Goal: Information Seeking & Learning: Learn about a topic

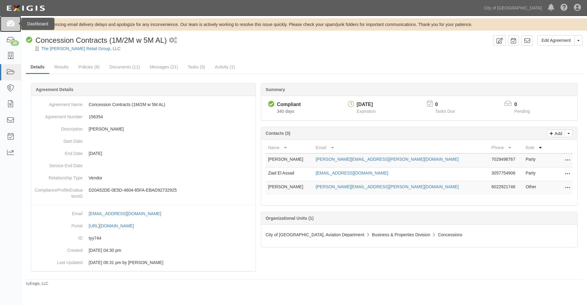
click at [8, 22] on icon at bounding box center [10, 23] width 9 height 7
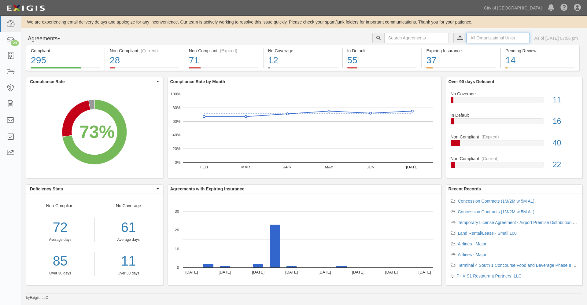
click at [479, 36] on input "text" at bounding box center [498, 38] width 63 height 10
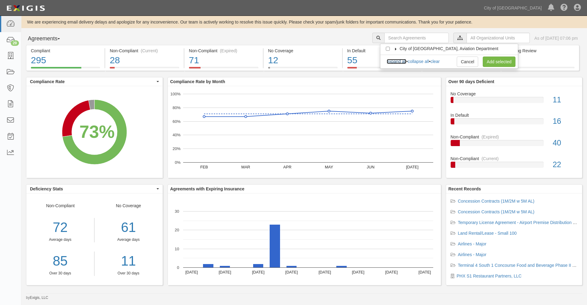
click at [396, 63] on link "expand all" at bounding box center [397, 61] width 20 height 5
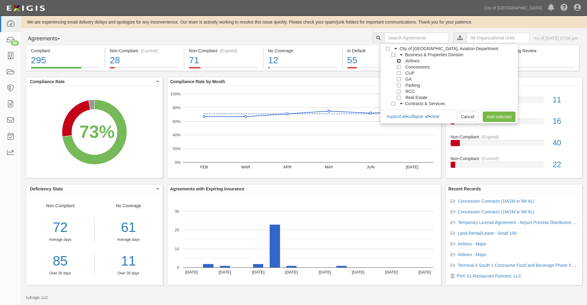
click at [398, 61] on input "Airlines" at bounding box center [399, 61] width 4 height 4
checkbox input "true"
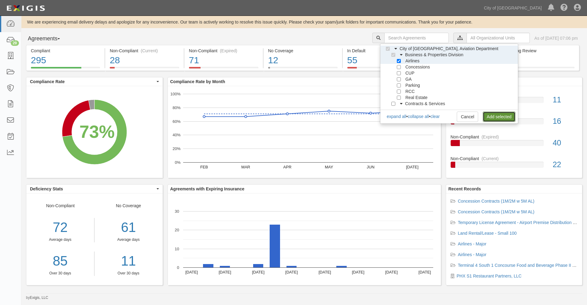
click at [496, 118] on link "Add selected" at bounding box center [499, 117] width 33 height 10
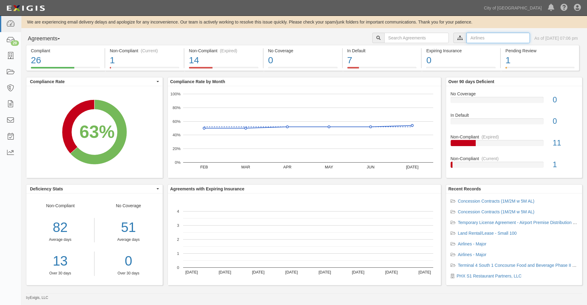
click at [471, 37] on input "text" at bounding box center [498, 38] width 63 height 10
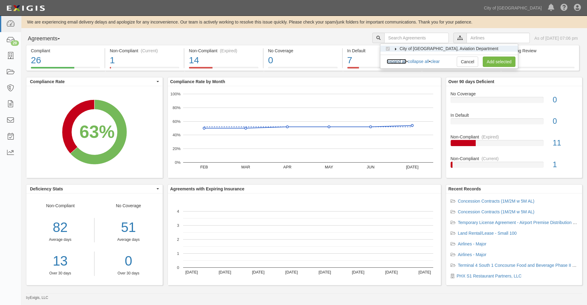
click at [403, 62] on link "expand all" at bounding box center [397, 61] width 20 height 5
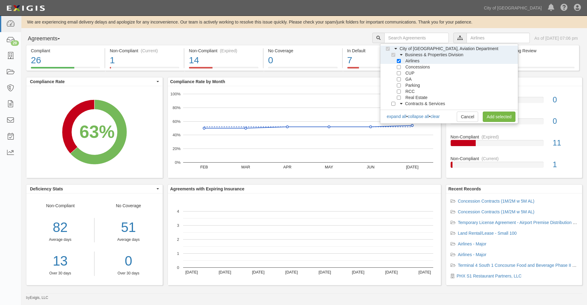
click at [400, 63] on div "Airlines" at bounding box center [406, 61] width 28 height 6
click at [398, 61] on input "Airlines" at bounding box center [399, 61] width 4 height 4
checkbox input "false"
click at [398, 67] on input "Concessions" at bounding box center [399, 67] width 4 height 4
checkbox input "true"
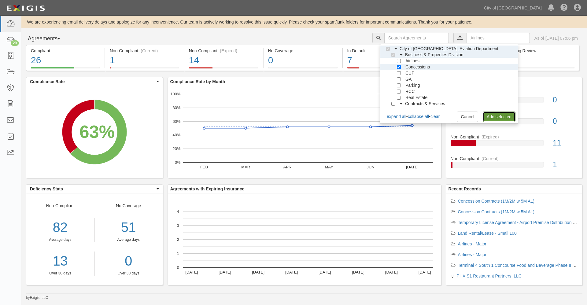
click at [497, 117] on link "Add selected" at bounding box center [499, 117] width 33 height 10
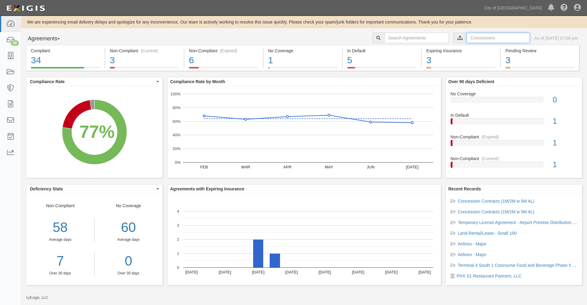
click at [467, 38] on input "text" at bounding box center [498, 38] width 63 height 10
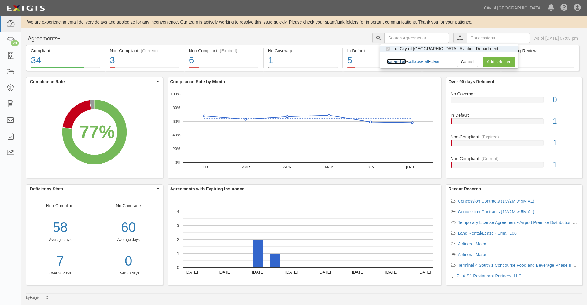
click at [392, 60] on link "expand all" at bounding box center [397, 61] width 20 height 5
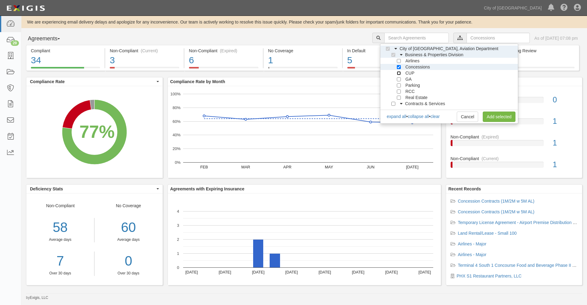
click at [399, 72] on input "CUP" at bounding box center [399, 73] width 4 height 4
checkbox input "true"
click at [399, 67] on input "Concessions" at bounding box center [399, 67] width 4 height 4
checkbox input "false"
click at [501, 117] on link "Add selected" at bounding box center [499, 117] width 33 height 10
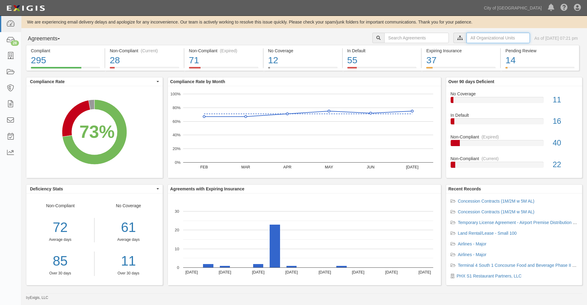
click at [472, 38] on input "text" at bounding box center [498, 38] width 63 height 10
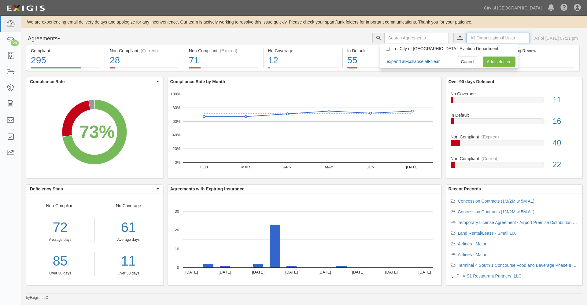
click at [467, 38] on input "text" at bounding box center [498, 38] width 63 height 10
click at [402, 60] on link "expand all" at bounding box center [397, 61] width 20 height 5
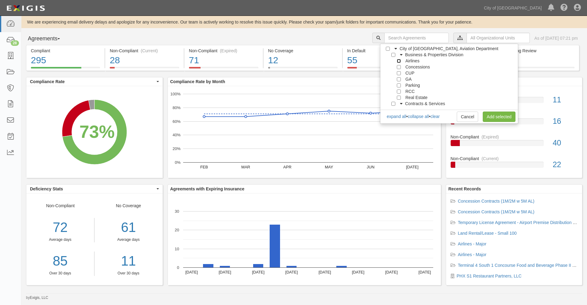
click at [398, 61] on input "Airlines" at bounding box center [399, 61] width 4 height 4
checkbox input "true"
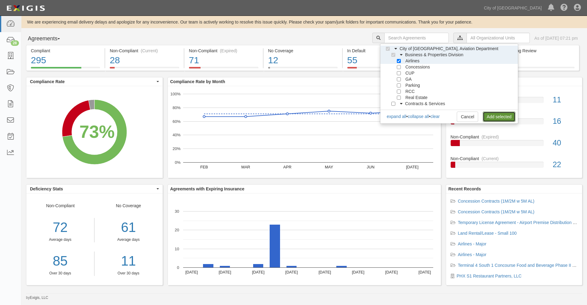
click at [499, 117] on link "Add selected" at bounding box center [499, 117] width 33 height 10
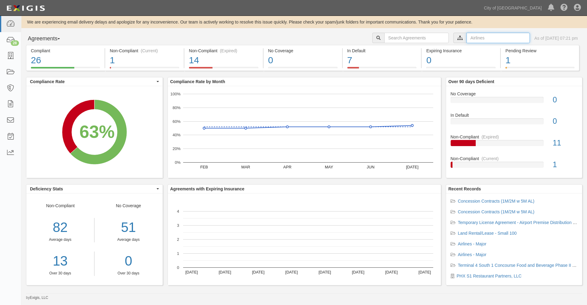
click at [471, 37] on input "text" at bounding box center [498, 38] width 63 height 10
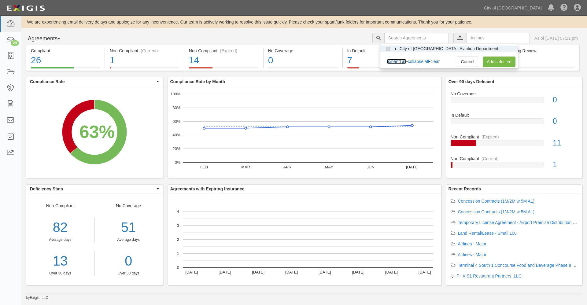
click at [390, 61] on link "expand all" at bounding box center [397, 61] width 20 height 5
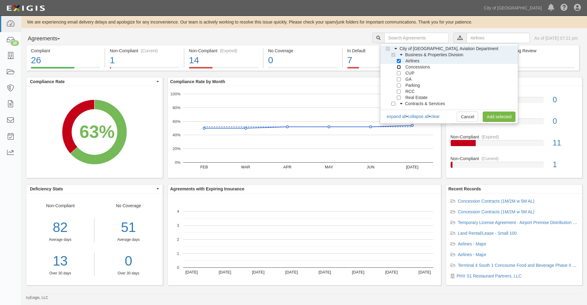
click at [399, 67] on input "Concessions" at bounding box center [399, 67] width 4 height 4
checkbox input "true"
click at [398, 61] on input "Airlines" at bounding box center [399, 61] width 4 height 4
checkbox input "false"
click at [492, 116] on link "Add selected" at bounding box center [499, 117] width 33 height 10
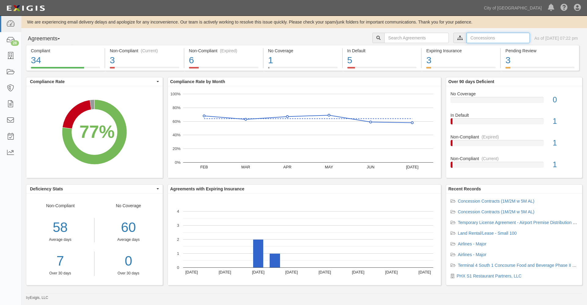
click at [467, 39] on input "text" at bounding box center [498, 38] width 63 height 10
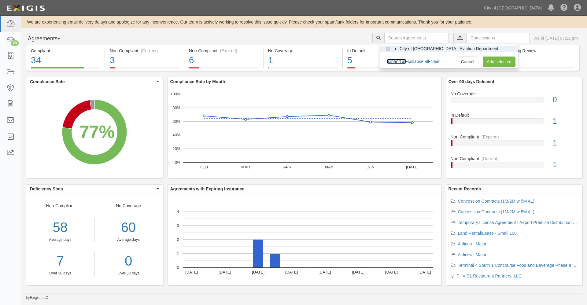
click at [396, 61] on link "expand all" at bounding box center [397, 61] width 20 height 5
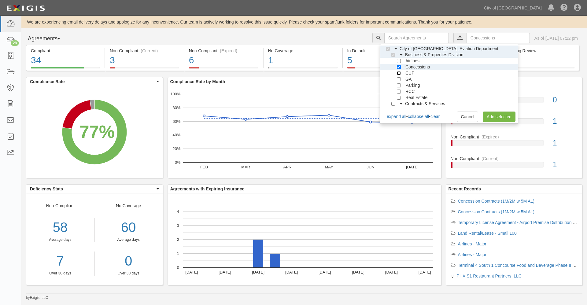
click at [398, 73] on input "CUP" at bounding box center [399, 73] width 4 height 4
checkbox input "true"
click at [398, 66] on input "Concessions" at bounding box center [399, 67] width 4 height 4
checkbox input "false"
click at [493, 117] on link "Add selected" at bounding box center [499, 117] width 33 height 10
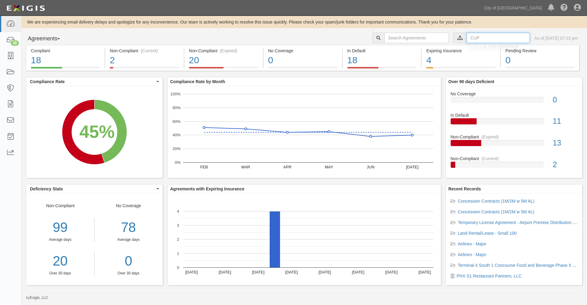
click at [467, 35] on input "text" at bounding box center [498, 38] width 63 height 10
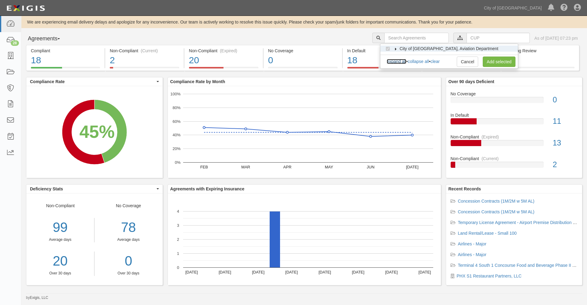
click at [394, 63] on link "expand all" at bounding box center [397, 61] width 20 height 5
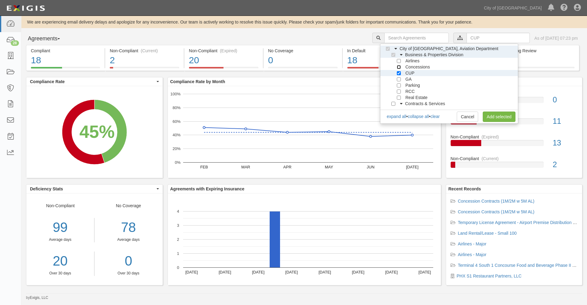
click at [399, 66] on input "Concessions" at bounding box center [399, 67] width 4 height 4
checkbox input "true"
click at [399, 61] on input "Airlines" at bounding box center [399, 61] width 4 height 4
checkbox input "true"
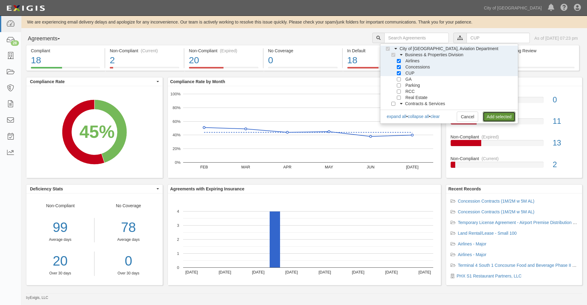
click at [489, 116] on link "Add selected" at bounding box center [499, 117] width 33 height 10
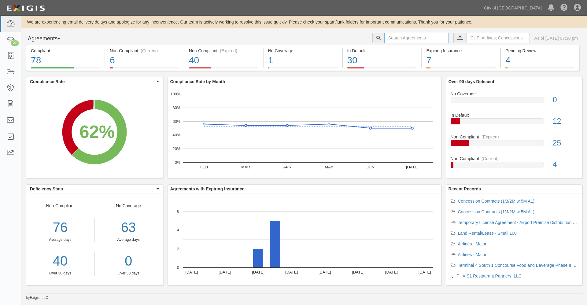
click at [387, 36] on input "text" at bounding box center [416, 38] width 65 height 10
click at [10, 71] on icon at bounding box center [10, 72] width 9 height 7
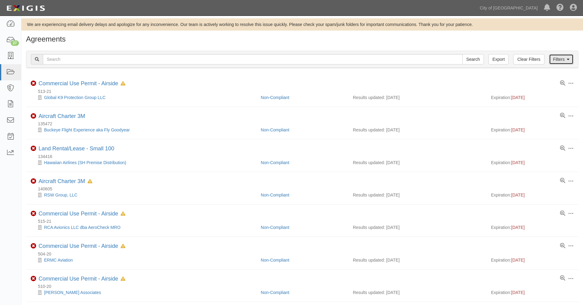
click at [563, 58] on link "Filters" at bounding box center [561, 59] width 24 height 10
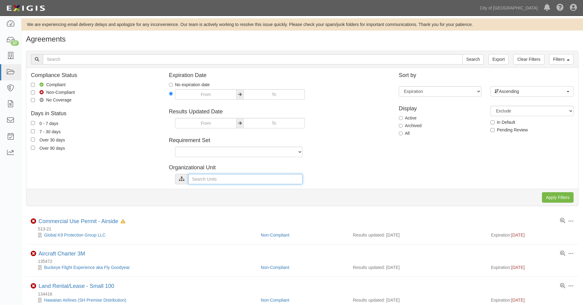
click at [203, 180] on input "text" at bounding box center [245, 179] width 114 height 10
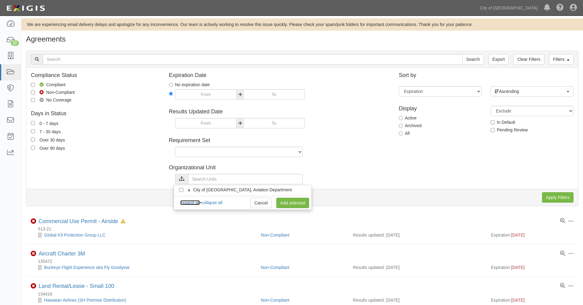
click at [191, 201] on link "expand all" at bounding box center [190, 202] width 20 height 5
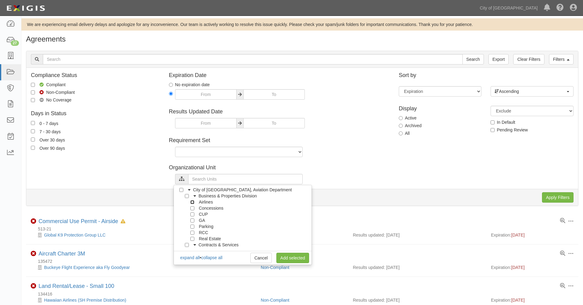
click at [192, 202] on input "Airlines" at bounding box center [192, 202] width 4 height 4
checkbox input "true"
click at [193, 209] on input "Concessions" at bounding box center [192, 208] width 4 height 4
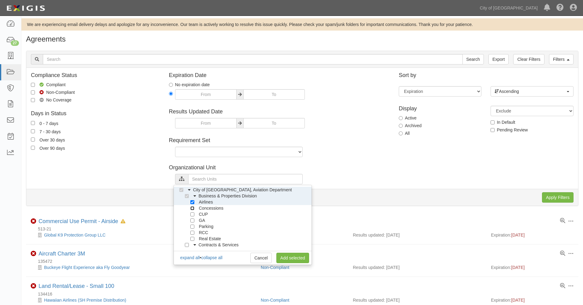
checkbox input "true"
click at [192, 213] on input "CUP" at bounding box center [192, 215] width 4 height 4
checkbox input "true"
click at [294, 258] on link "Add selected" at bounding box center [292, 258] width 33 height 10
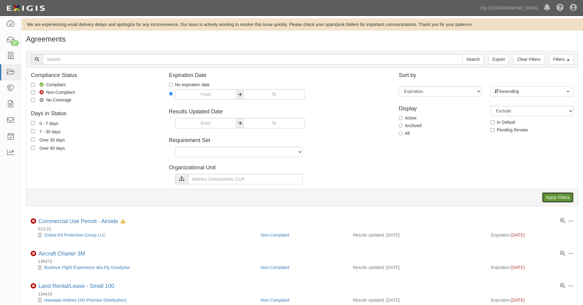
click at [561, 198] on input "Apply Filters" at bounding box center [557, 197] width 31 height 10
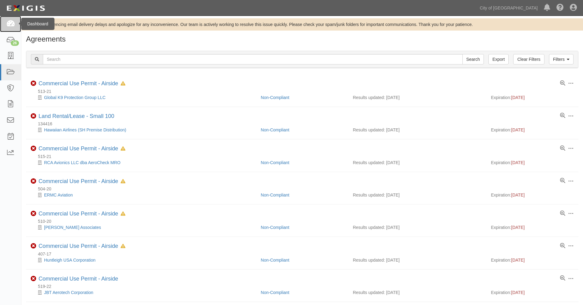
click at [10, 22] on icon at bounding box center [10, 23] width 9 height 7
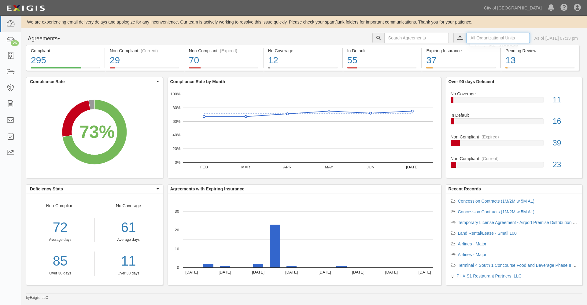
click at [467, 38] on input "text" at bounding box center [498, 38] width 63 height 10
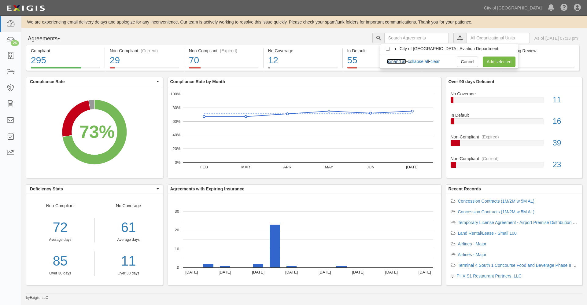
click at [399, 62] on link "expand all" at bounding box center [397, 61] width 20 height 5
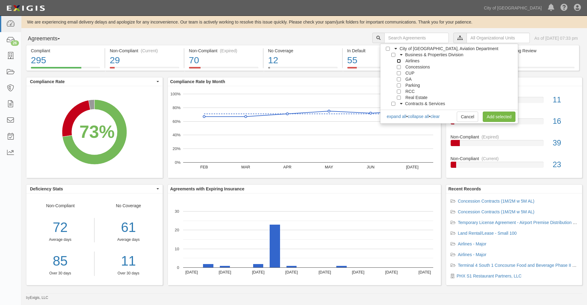
click at [399, 62] on input "Airlines" at bounding box center [399, 61] width 4 height 4
checkbox input "true"
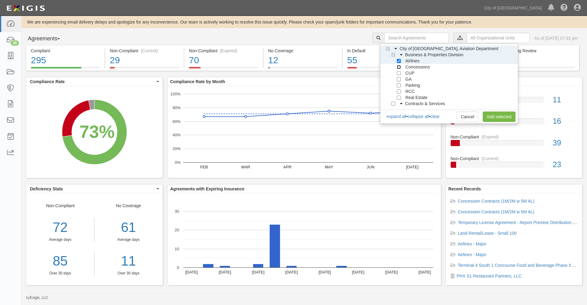
click at [398, 66] on input "Concessions" at bounding box center [399, 67] width 4 height 4
checkbox input "true"
click at [398, 72] on input "CUP" at bounding box center [399, 73] width 4 height 4
checkbox input "true"
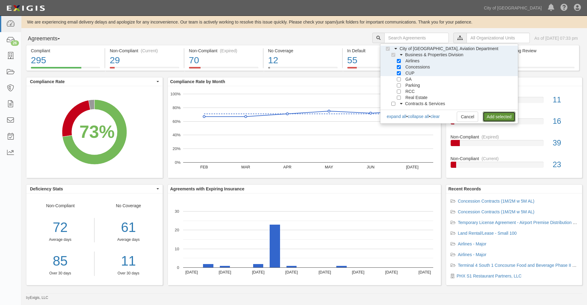
click at [491, 117] on link "Add selected" at bounding box center [499, 117] width 33 height 10
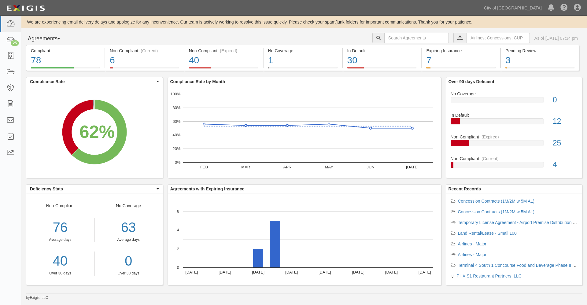
click at [544, 22] on div "We are experiencing email delivery delays and apologize for any inconvenience. …" at bounding box center [304, 22] width 566 height 6
click at [467, 37] on input "text" at bounding box center [498, 38] width 63 height 10
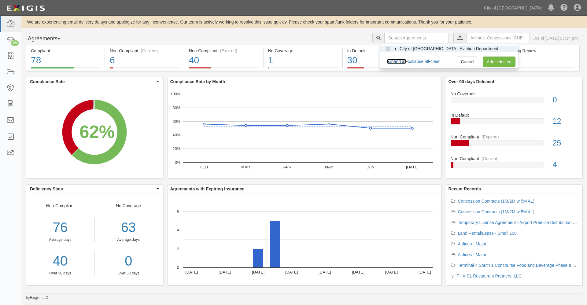
click at [393, 61] on link "expand all" at bounding box center [397, 61] width 20 height 5
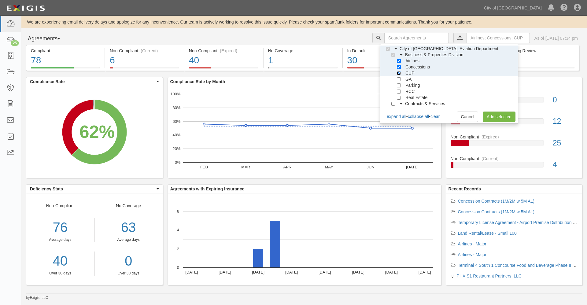
click at [398, 72] on input "CUP" at bounding box center [399, 73] width 4 height 4
checkbox input "false"
click at [400, 65] on div at bounding box center [401, 67] width 6 height 4
click at [398, 65] on input "Concessions" at bounding box center [399, 67] width 4 height 4
checkbox input "false"
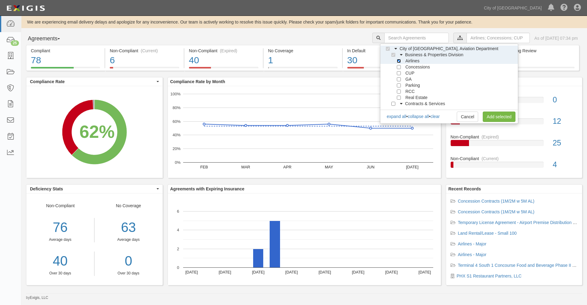
click at [400, 61] on input "Airlines" at bounding box center [399, 61] width 4 height 4
checkbox input "false"
click at [493, 116] on link "Add selected" at bounding box center [499, 117] width 33 height 10
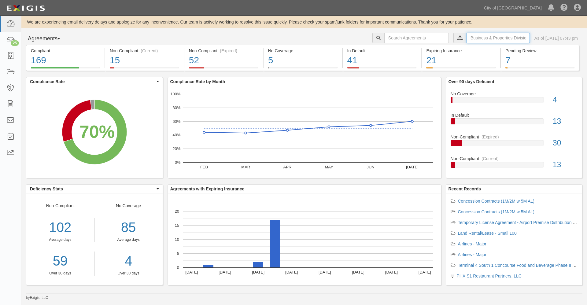
click at [468, 36] on input "text" at bounding box center [498, 38] width 63 height 10
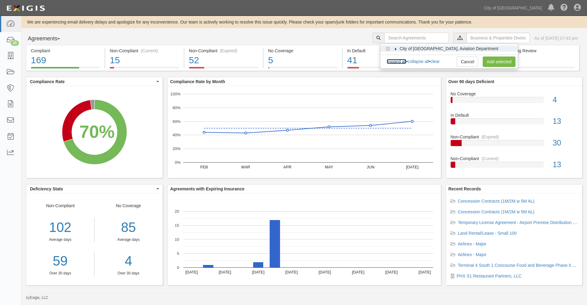
click at [402, 62] on link "expand all" at bounding box center [397, 61] width 20 height 5
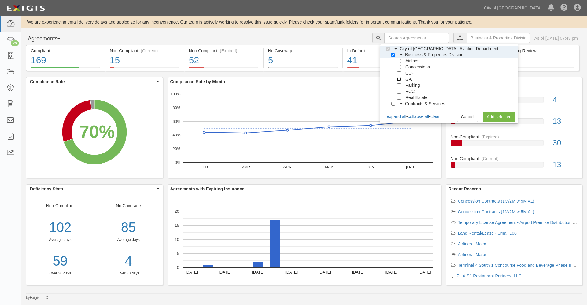
click at [398, 79] on input "GA" at bounding box center [399, 79] width 4 height 4
checkbox input "true"
click at [398, 85] on input "Parking" at bounding box center [399, 85] width 4 height 4
checkbox input "true"
click at [398, 92] on input "RCC" at bounding box center [399, 92] width 4 height 4
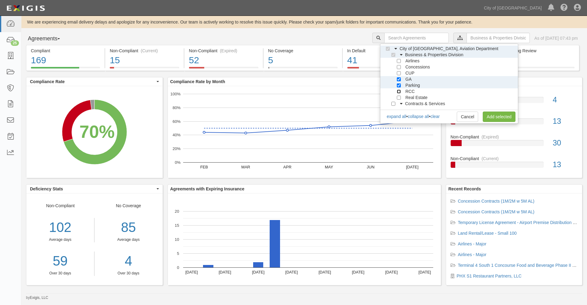
checkbox input "true"
click at [397, 97] on input "Real Estate" at bounding box center [399, 98] width 4 height 4
checkbox input "true"
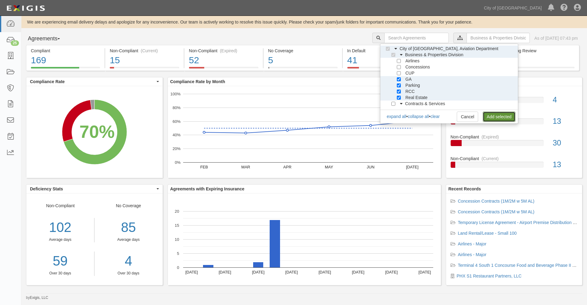
click at [496, 117] on link "Add selected" at bounding box center [499, 117] width 33 height 10
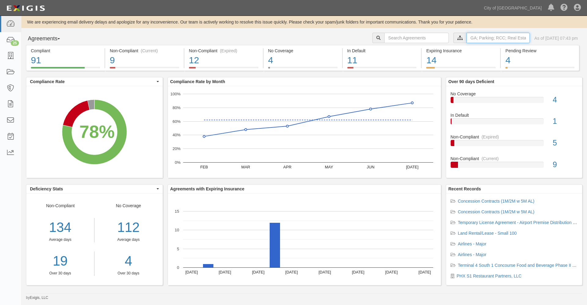
click at [472, 39] on input "text" at bounding box center [498, 38] width 63 height 10
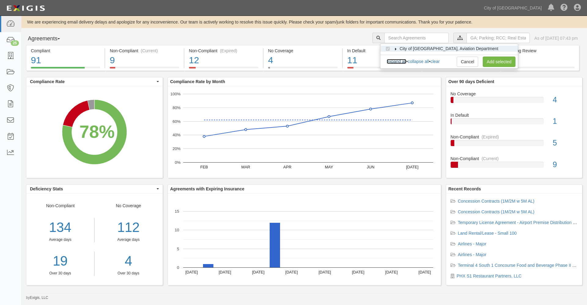
click at [398, 61] on link "expand all" at bounding box center [397, 61] width 20 height 5
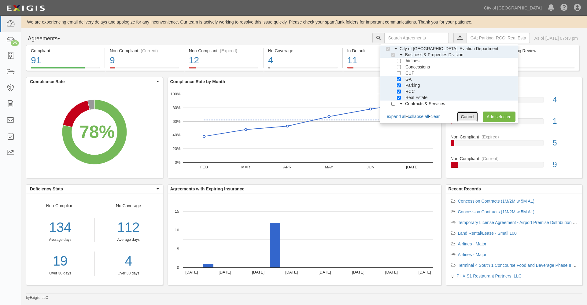
click at [470, 116] on link "Cancel" at bounding box center [467, 117] width 21 height 10
checkbox input "true"
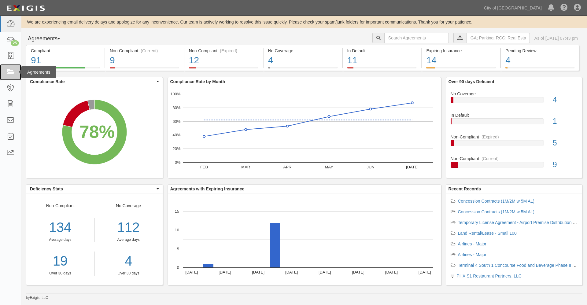
click at [9, 73] on icon at bounding box center [10, 72] width 9 height 7
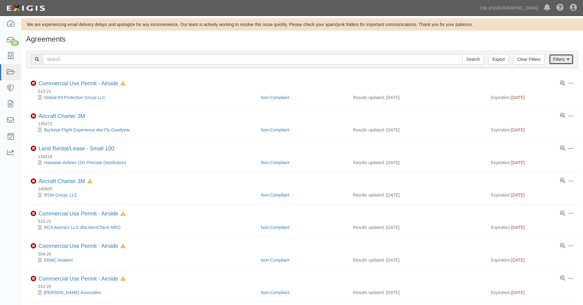
click at [569, 59] on icon at bounding box center [567, 59] width 3 height 4
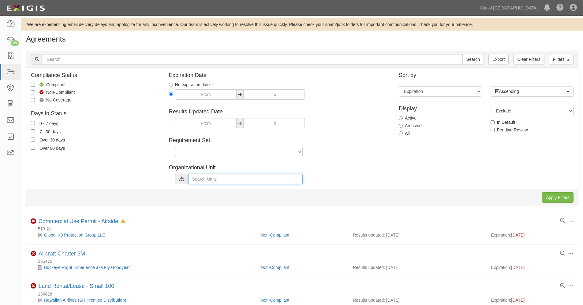
click at [207, 178] on input "text" at bounding box center [245, 179] width 114 height 10
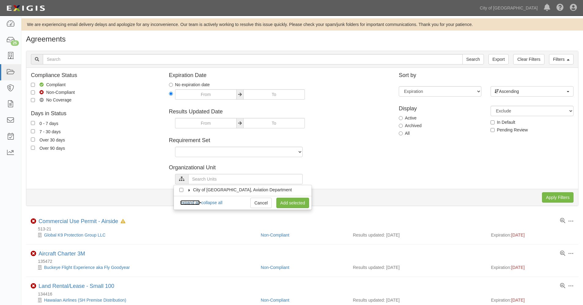
click at [191, 202] on link "expand all" at bounding box center [190, 202] width 20 height 5
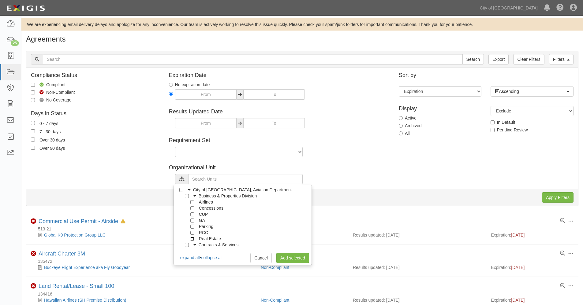
click at [193, 238] on input "Real Estate" at bounding box center [192, 239] width 4 height 4
checkbox input "true"
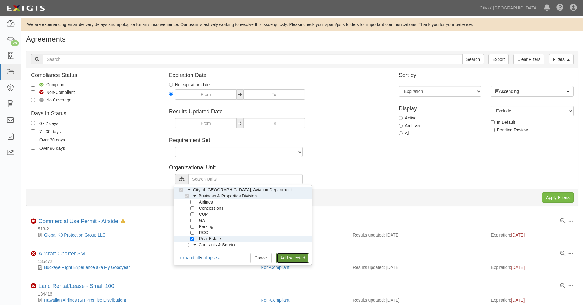
click at [291, 257] on link "Add selected" at bounding box center [292, 258] width 33 height 10
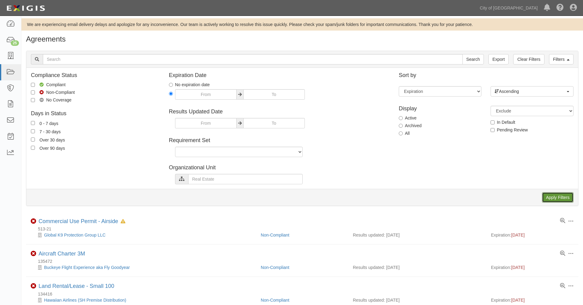
click at [561, 200] on input "Apply Filters" at bounding box center [557, 197] width 31 height 10
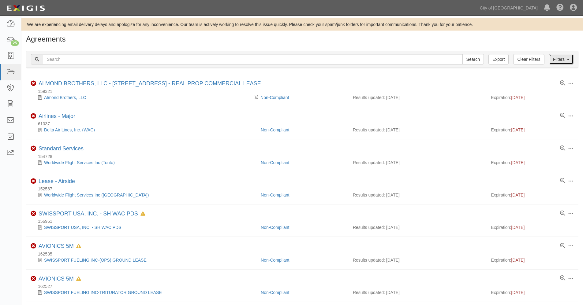
click at [558, 58] on link "Filters" at bounding box center [561, 59] width 24 height 10
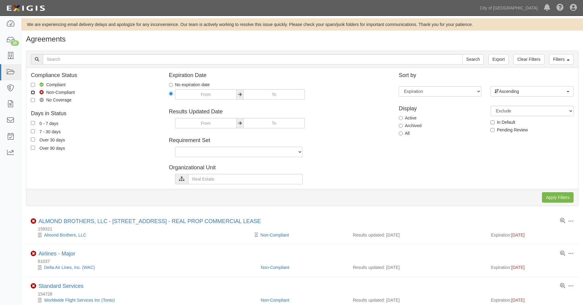
click at [33, 91] on input "Non-Compliant" at bounding box center [33, 93] width 4 height 4
checkbox input "true"
click at [32, 97] on label "No Coverage" at bounding box center [51, 100] width 41 height 6
click at [32, 98] on input "No Coverage" at bounding box center [33, 100] width 4 height 4
checkbox input "true"
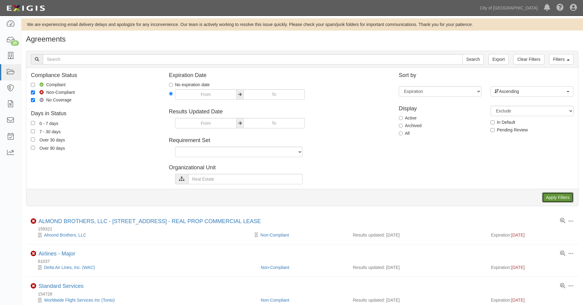
click at [551, 198] on input "Apply Filters" at bounding box center [557, 197] width 31 height 10
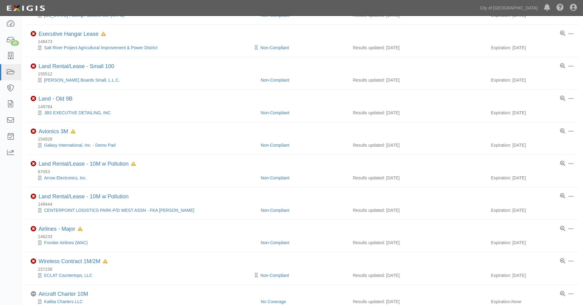
scroll to position [465, 0]
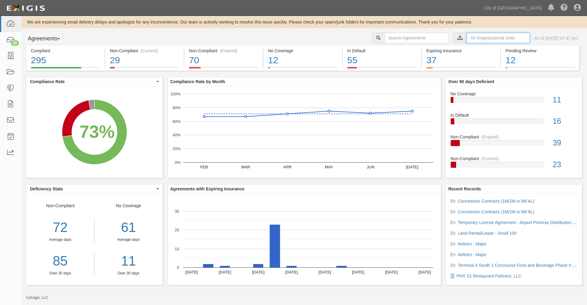
click at [467, 36] on input "text" at bounding box center [498, 38] width 63 height 10
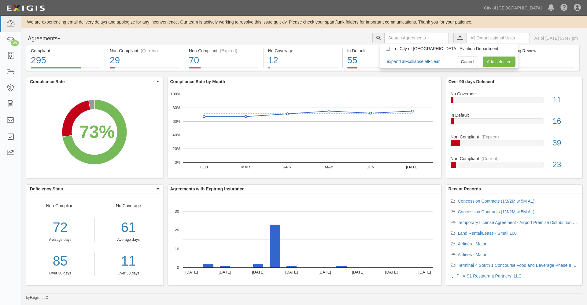
click at [395, 48] on icon at bounding box center [396, 49] width 4 height 3
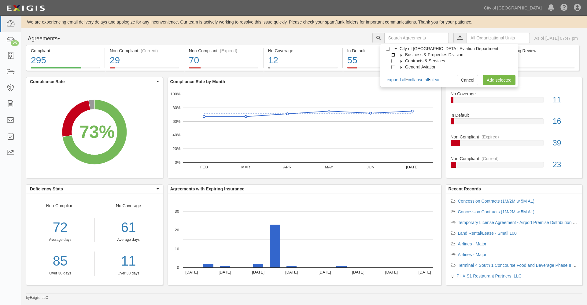
click at [393, 54] on input "Business & Properties Division" at bounding box center [393, 55] width 4 height 4
checkbox input "true"
click at [491, 80] on link "Add selected" at bounding box center [499, 80] width 33 height 10
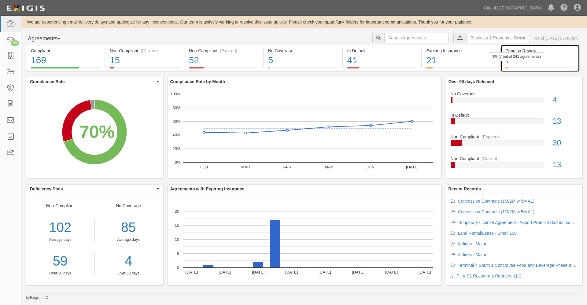
click at [508, 62] on div "7" at bounding box center [539, 60] width 69 height 13
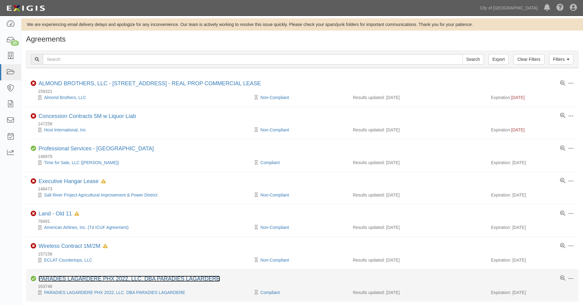
click at [119, 278] on link "PARADIES LAGARDERE PHX 2022, LLC. DBA PARADIES LAGARDERE" at bounding box center [129, 279] width 181 height 6
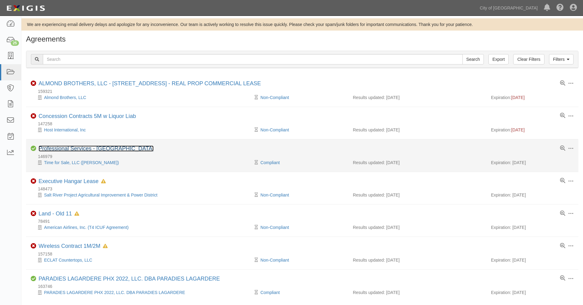
click at [83, 147] on link "Professional Services - [GEOGRAPHIC_DATA]" at bounding box center [96, 149] width 115 height 6
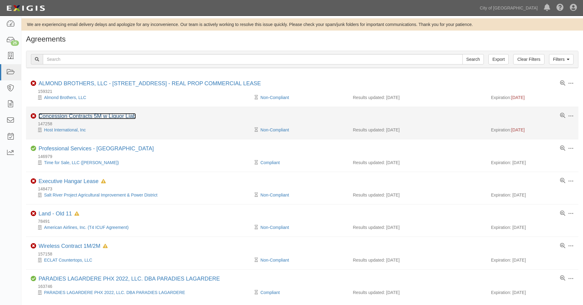
click at [78, 117] on link "Concession Contracts 5M w Liquor Liab" at bounding box center [87, 116] width 97 height 6
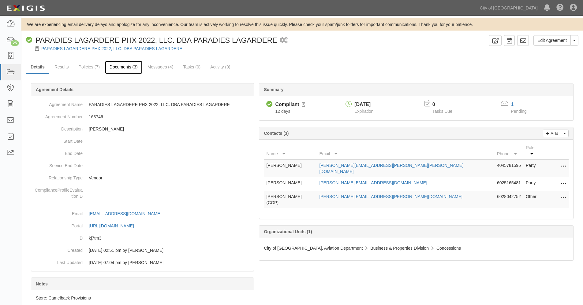
click at [124, 67] on link "Documents (3)" at bounding box center [123, 67] width 37 height 13
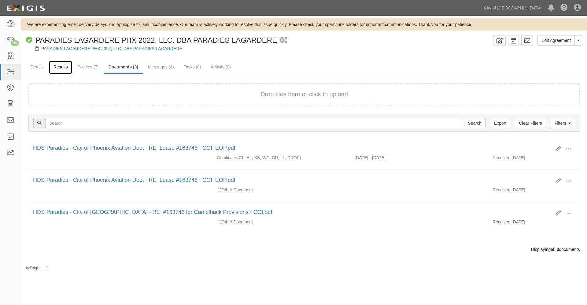
click at [65, 67] on link "Results" at bounding box center [61, 67] width 24 height 13
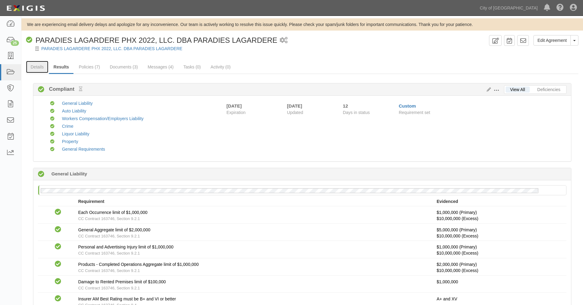
click at [39, 66] on link "Details" at bounding box center [37, 67] width 22 height 12
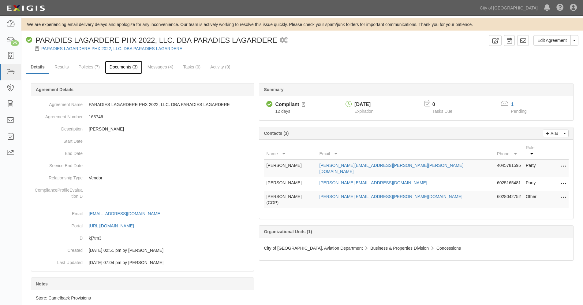
click at [133, 67] on link "Documents (3)" at bounding box center [123, 67] width 37 height 13
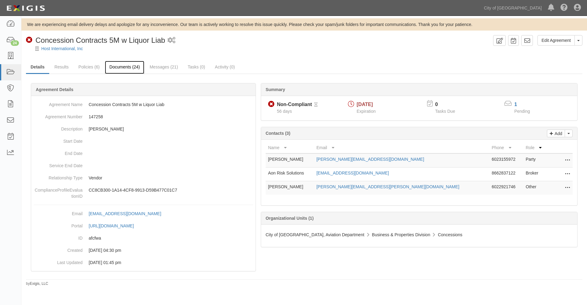
click at [133, 68] on link "Documents (24)" at bounding box center [125, 67] width 40 height 13
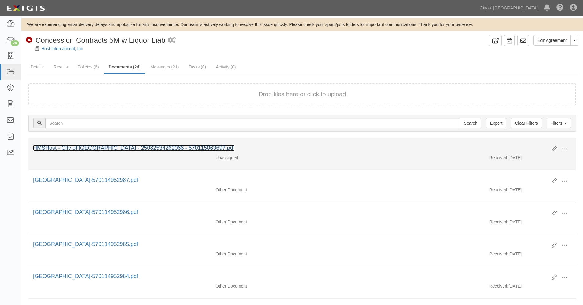
click at [148, 146] on link "HMSHost - City of [GEOGRAPHIC_DATA] - 25082534262066 - 570115063697.pdf" at bounding box center [134, 148] width 202 height 6
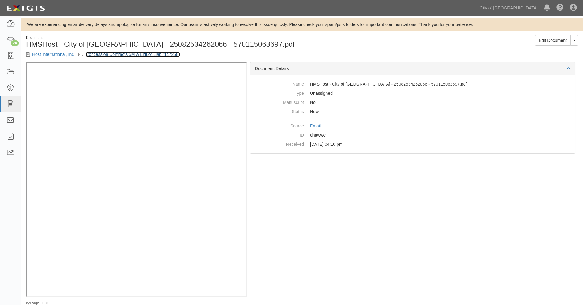
click at [104, 55] on link "Concession Contracts 5M w Liquor Liab (147258)" at bounding box center [133, 54] width 94 height 5
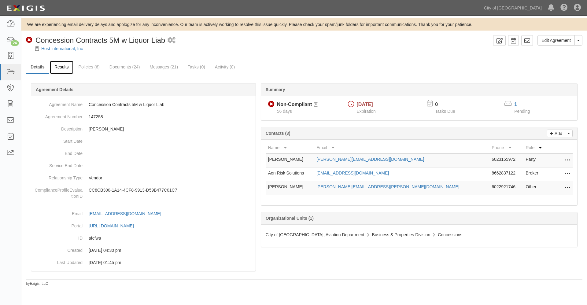
click at [63, 66] on link "Results" at bounding box center [62, 67] width 24 height 13
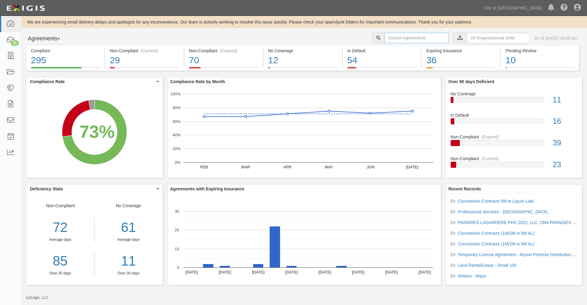
drag, startPoint x: 384, startPoint y: 38, endPoint x: 379, endPoint y: 39, distance: 5.0
click at [384, 38] on input "text" at bounding box center [416, 38] width 65 height 10
click at [396, 36] on input "text" at bounding box center [416, 38] width 65 height 10
type input "[PERSON_NAME]"
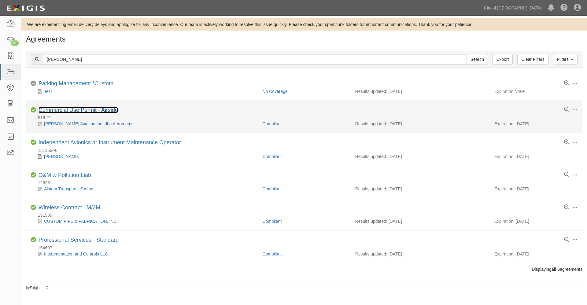
click at [63, 110] on link "Commercial Use Permit - Airside" at bounding box center [79, 110] width 80 height 6
